Goal: Check status: Check status

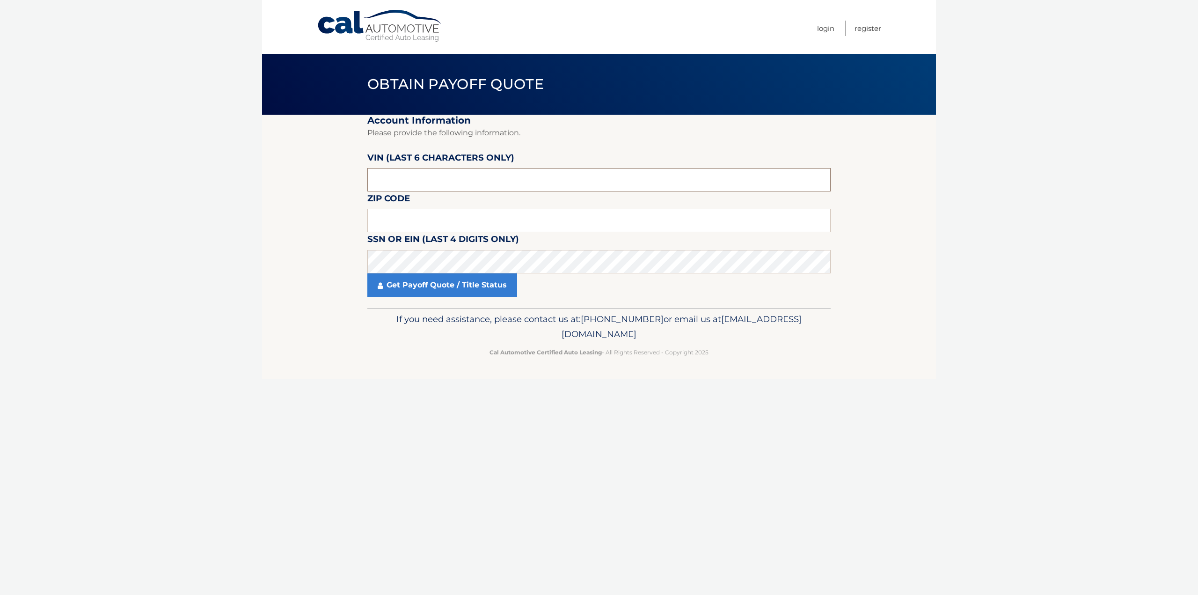
click at [434, 180] on input "text" at bounding box center [598, 179] width 463 height 23
click at [464, 224] on input "text" at bounding box center [598, 220] width 463 height 23
click at [570, 219] on input "text" at bounding box center [598, 220] width 463 height 23
type input "08816"
click at [483, 284] on link "Get Payoff Quote / Title Status" at bounding box center [442, 284] width 150 height 23
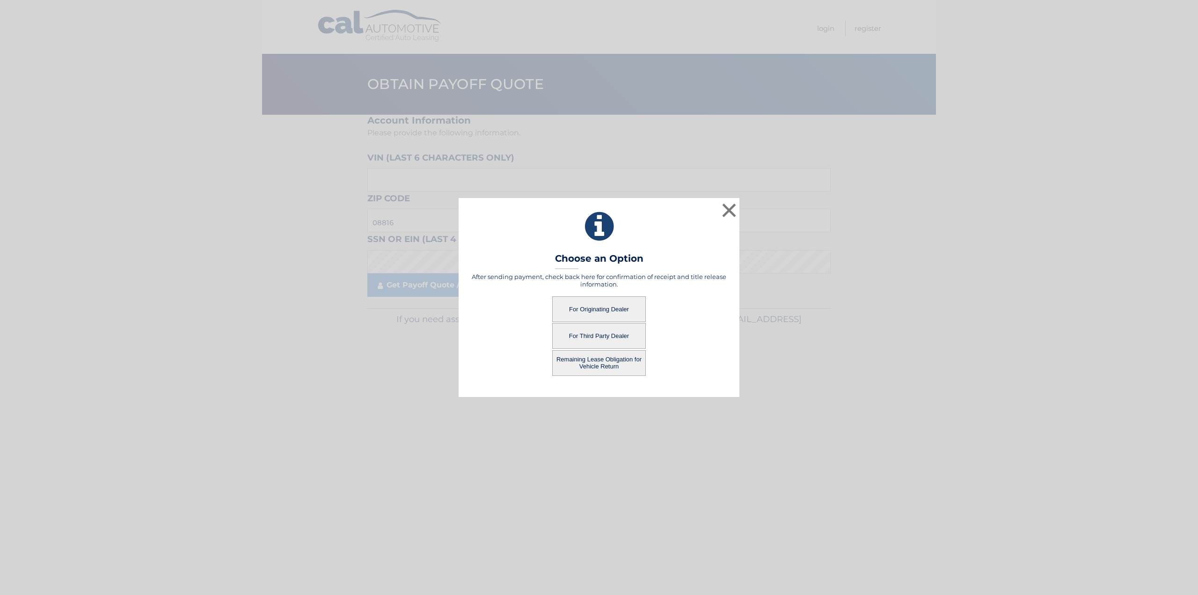
click at [618, 307] on button "For Originating Dealer" at bounding box center [599, 309] width 94 height 26
click at [618, 306] on button "For Originating Dealer" at bounding box center [599, 309] width 94 height 26
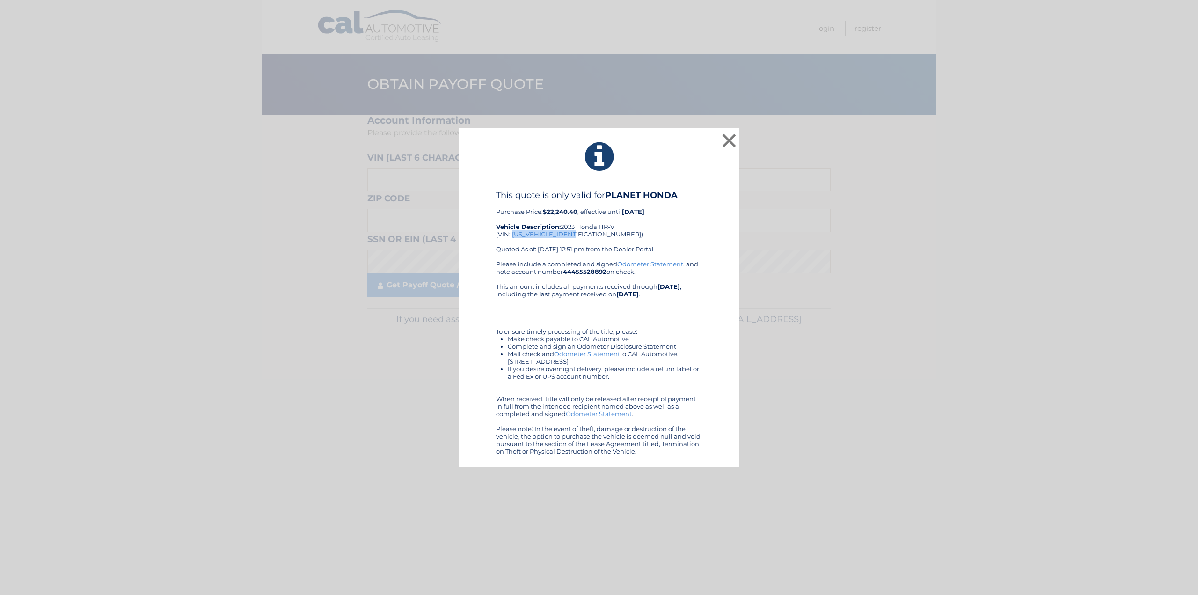
drag, startPoint x: 578, startPoint y: 233, endPoint x: 511, endPoint y: 235, distance: 67.5
click at [511, 235] on div "This quote is only valid for PLANET HONDA Purchase Price: $22,240.40 , effectiv…" at bounding box center [599, 225] width 206 height 70
click at [550, 253] on div "This quote is only valid for PLANET HONDA Purchase Price: $22,240.40 , effectiv…" at bounding box center [599, 225] width 206 height 70
drag, startPoint x: 511, startPoint y: 234, endPoint x: 579, endPoint y: 234, distance: 68.3
click at [579, 234] on div "This quote is only valid for PLANET HONDA Purchase Price: $22,240.40 , effectiv…" at bounding box center [599, 225] width 206 height 70
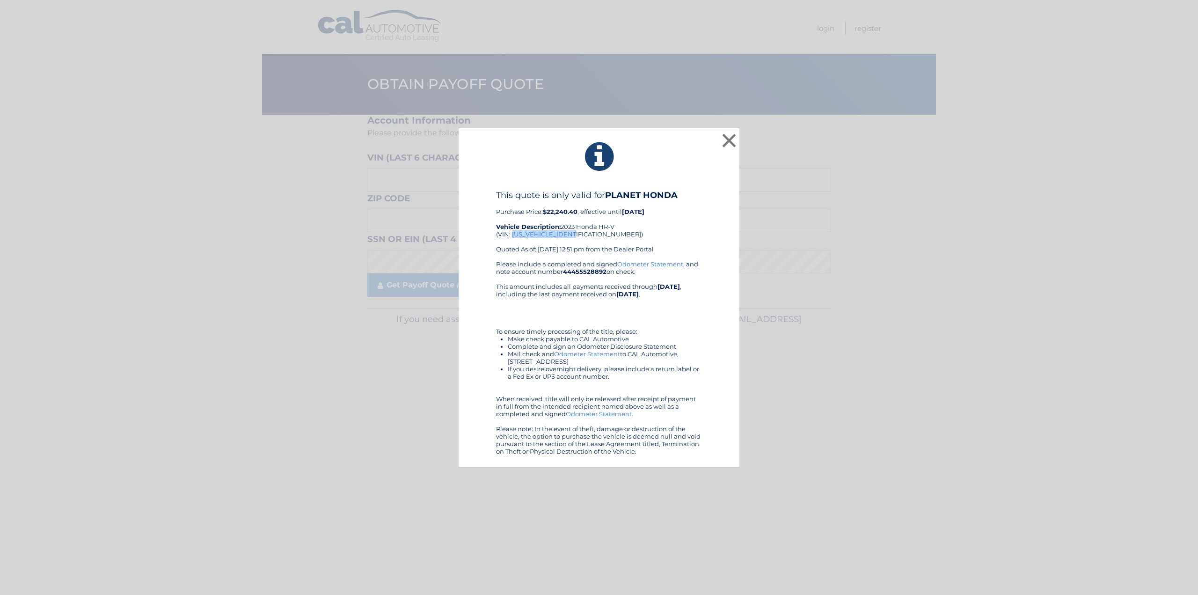
copy div "3CZRZ2H77PM701940"
click at [724, 137] on button "×" at bounding box center [729, 140] width 19 height 19
